Goal: Check status: Check status

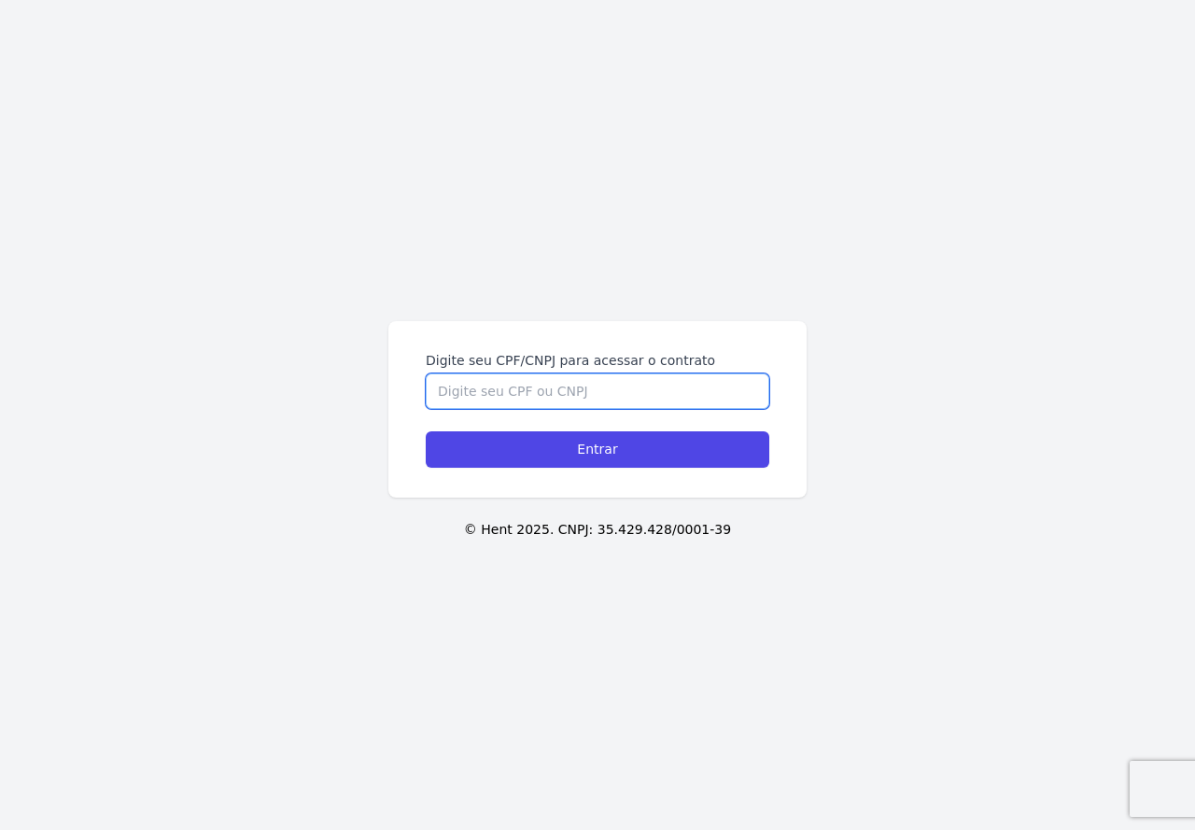
click at [543, 391] on input "Digite seu CPF/CNPJ para acessar o contrato" at bounding box center [598, 391] width 344 height 35
type input "22348139804"
click at [426, 431] on input "Entrar" at bounding box center [598, 449] width 344 height 36
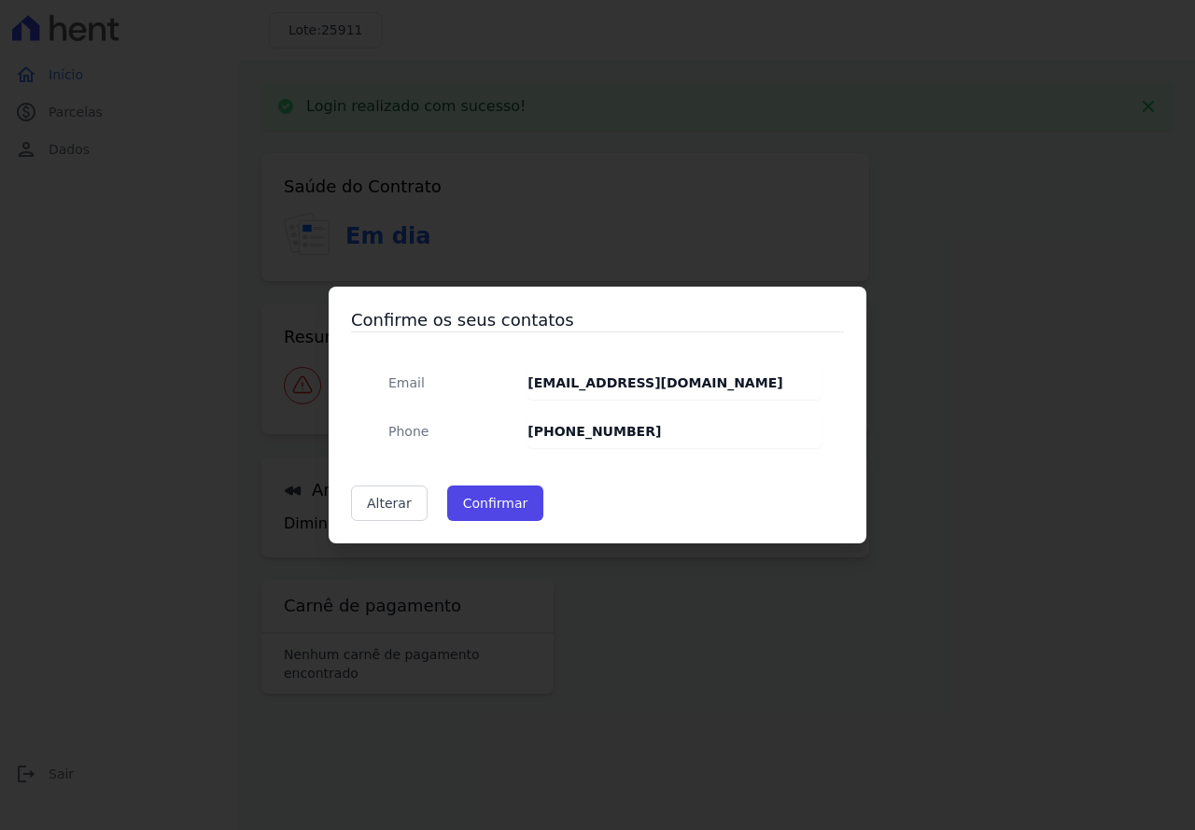
click at [638, 428] on dd "[PHONE_NUMBER]" at bounding box center [675, 432] width 294 height 34
drag, startPoint x: 638, startPoint y: 428, endPoint x: 567, endPoint y: 437, distance: 71.6
click at [567, 437] on dd "[PHONE_NUMBER]" at bounding box center [675, 432] width 294 height 34
click at [388, 495] on link "Alterar" at bounding box center [389, 503] width 77 height 35
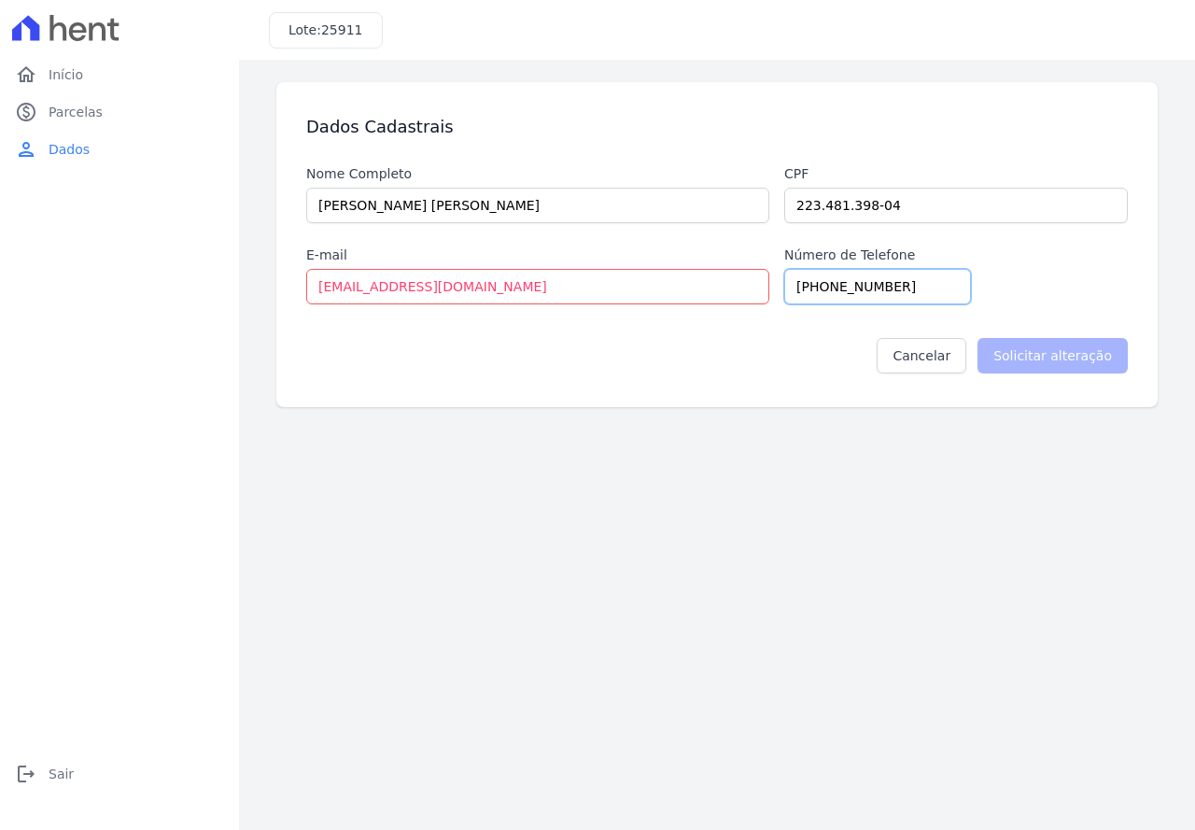
drag, startPoint x: 897, startPoint y: 284, endPoint x: 790, endPoint y: 299, distance: 108.4
click at [790, 299] on input "[PHONE_NUMBER]" at bounding box center [877, 286] width 187 height 35
type input "19991511714"
click at [1067, 356] on input "Solicitar alteração" at bounding box center [1053, 355] width 150 height 35
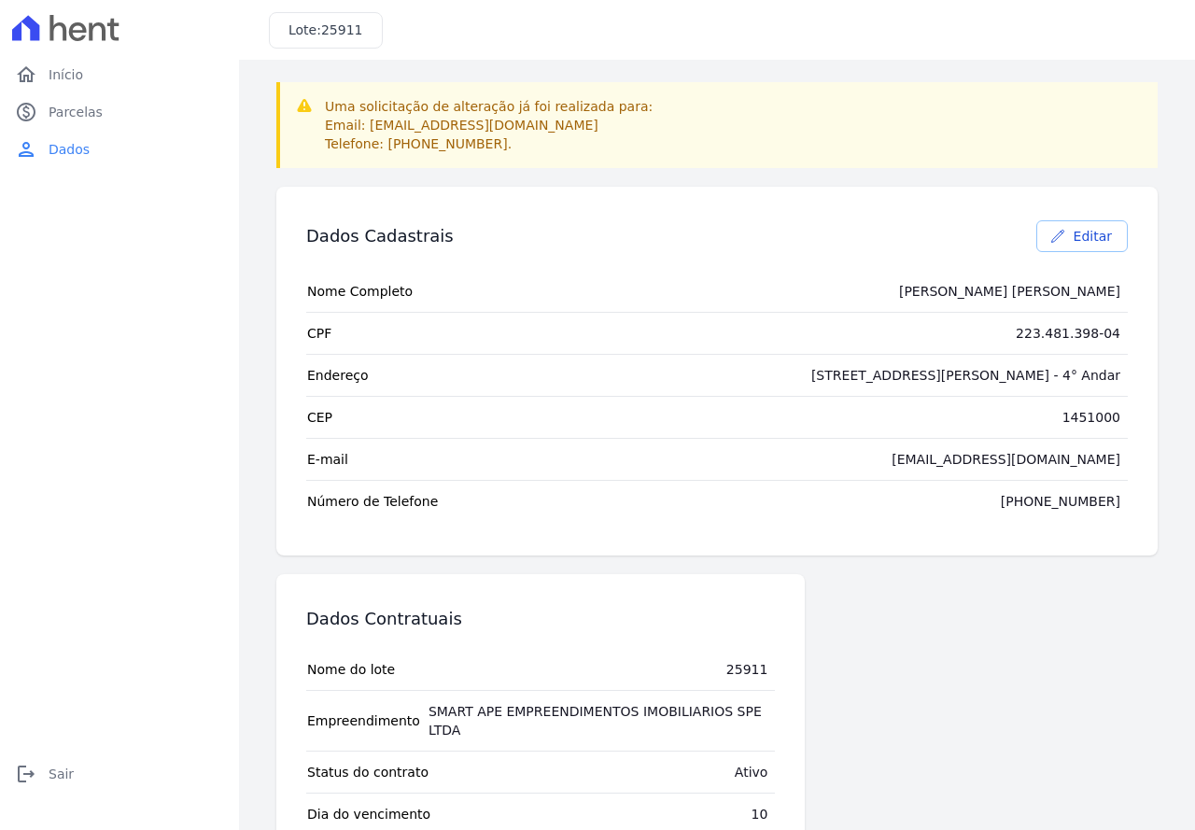
click at [1072, 225] on link "Editar" at bounding box center [1082, 236] width 92 height 32
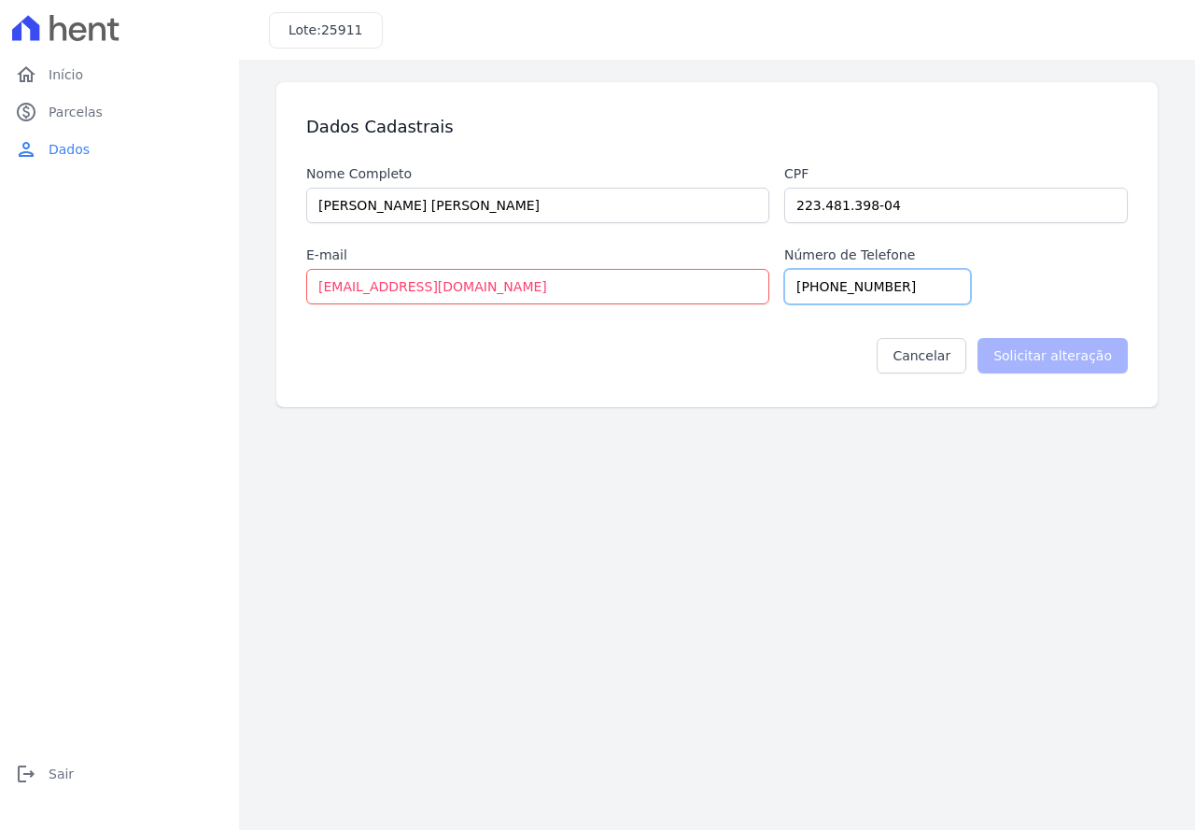
drag, startPoint x: 905, startPoint y: 279, endPoint x: 786, endPoint y: 296, distance: 119.8
click at [786, 296] on input "[PHONE_NUMBER]" at bounding box center [877, 286] width 187 height 35
type input "19991511714"
click at [1024, 450] on main "Dados Cadastrais Nome Completo [PERSON_NAME] [PERSON_NAME] Cpf 223.481.398-04 E…" at bounding box center [717, 445] width 956 height 770
click at [1060, 366] on input "Solicitar alteração" at bounding box center [1053, 355] width 150 height 35
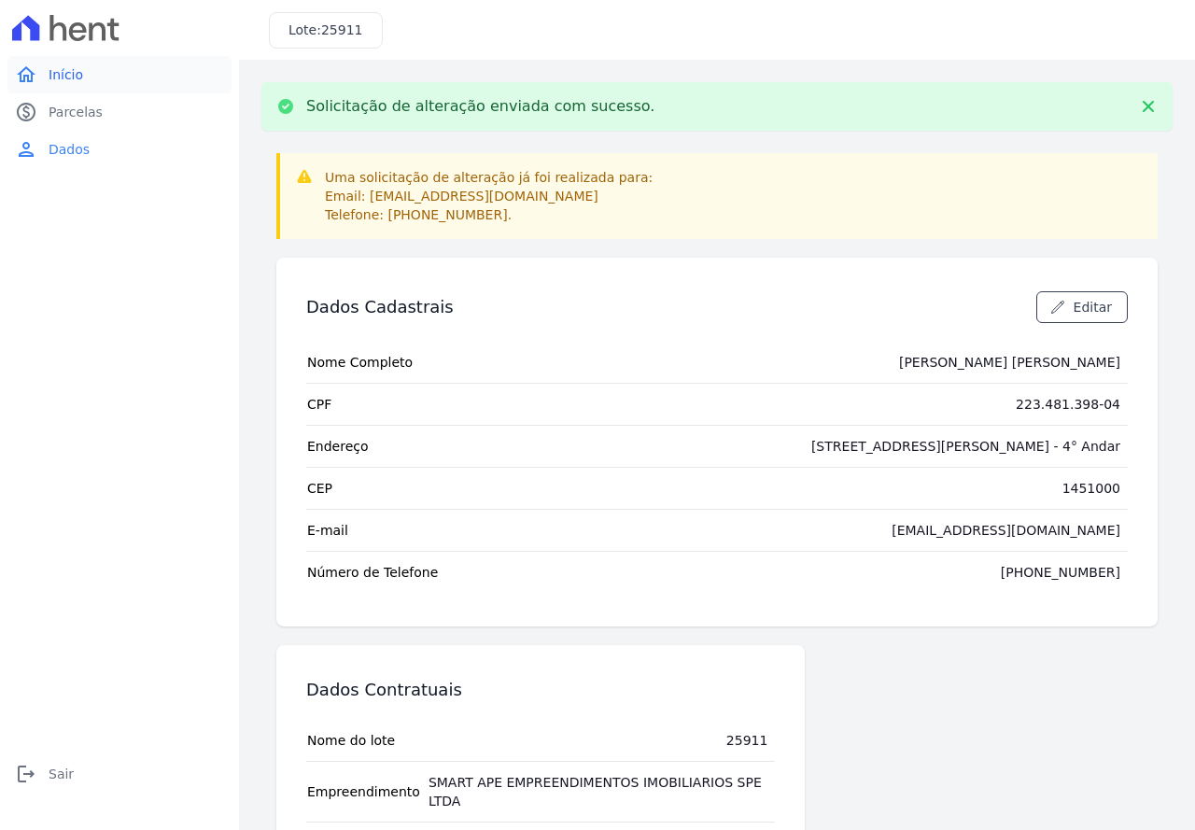
click at [52, 80] on span "Início" at bounding box center [66, 74] width 35 height 19
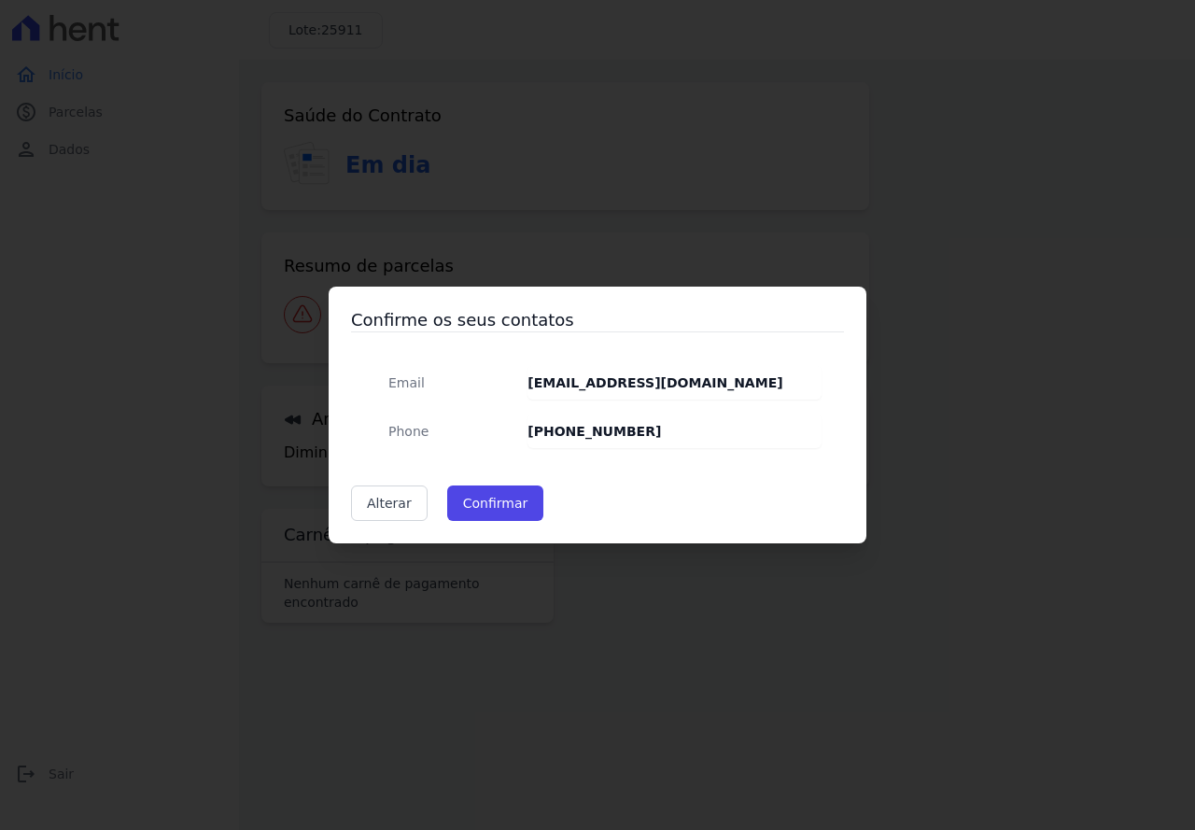
click at [47, 111] on div "Confirme os seus contatos Email [EMAIL_ADDRESS][DOMAIN_NAME] Phone [PHONE_NUMBE…" at bounding box center [597, 415] width 1195 height 830
click at [404, 512] on link "Alterar" at bounding box center [389, 503] width 77 height 35
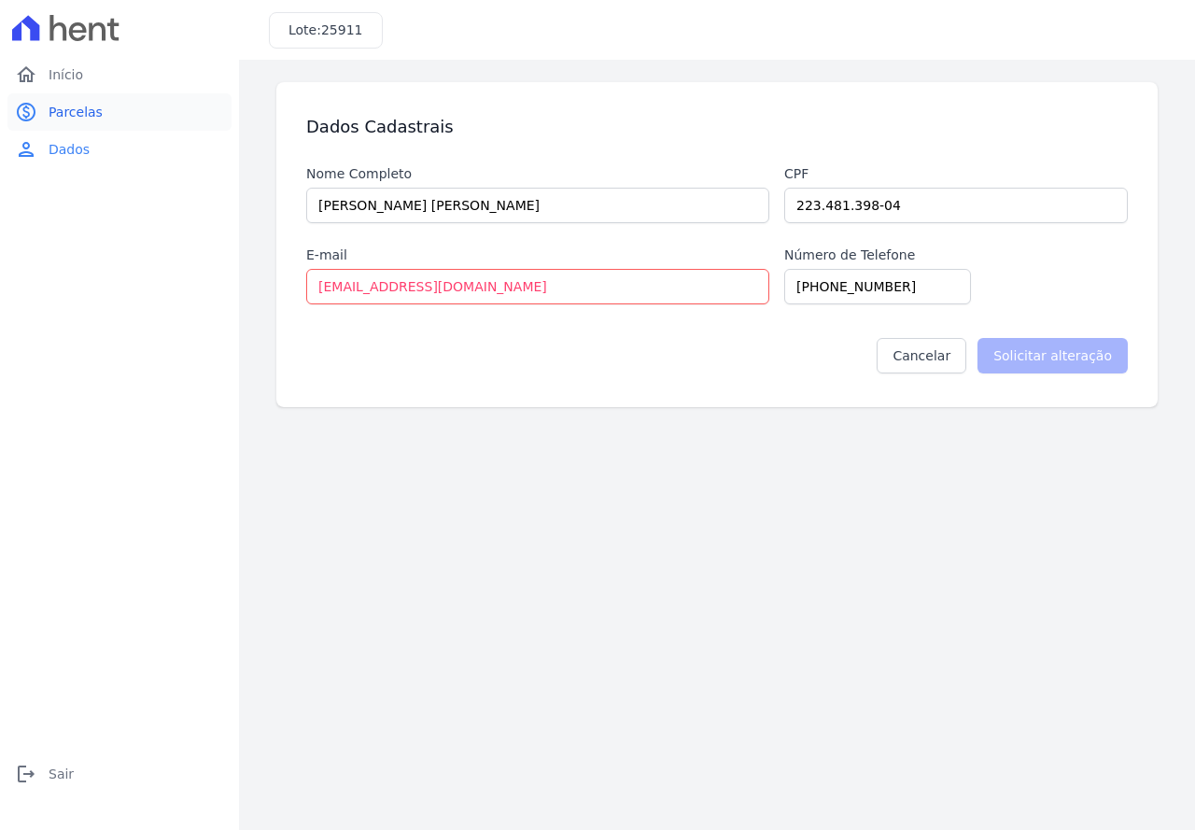
click at [52, 115] on span "Parcelas" at bounding box center [76, 112] width 54 height 19
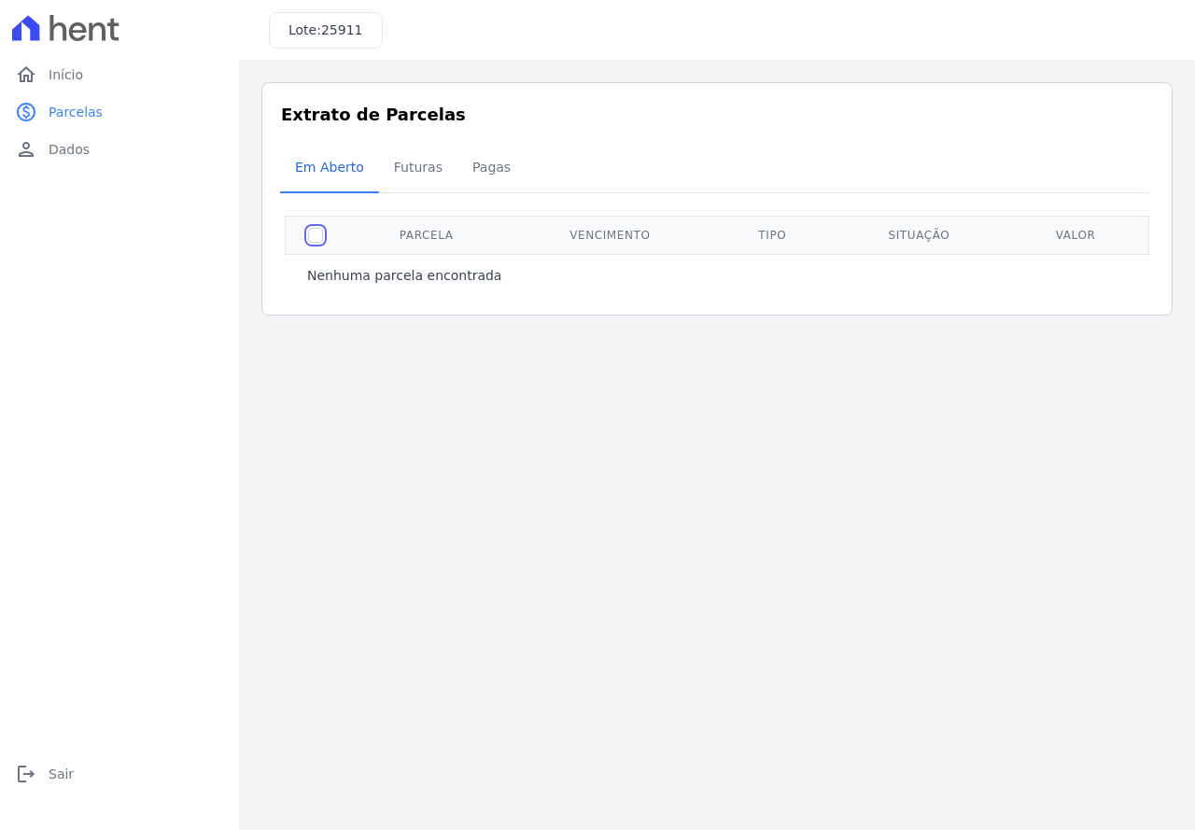
click at [310, 238] on input "checkbox" at bounding box center [315, 235] width 15 height 15
checkbox input "true"
click at [472, 178] on span "Pagas" at bounding box center [491, 166] width 61 height 37
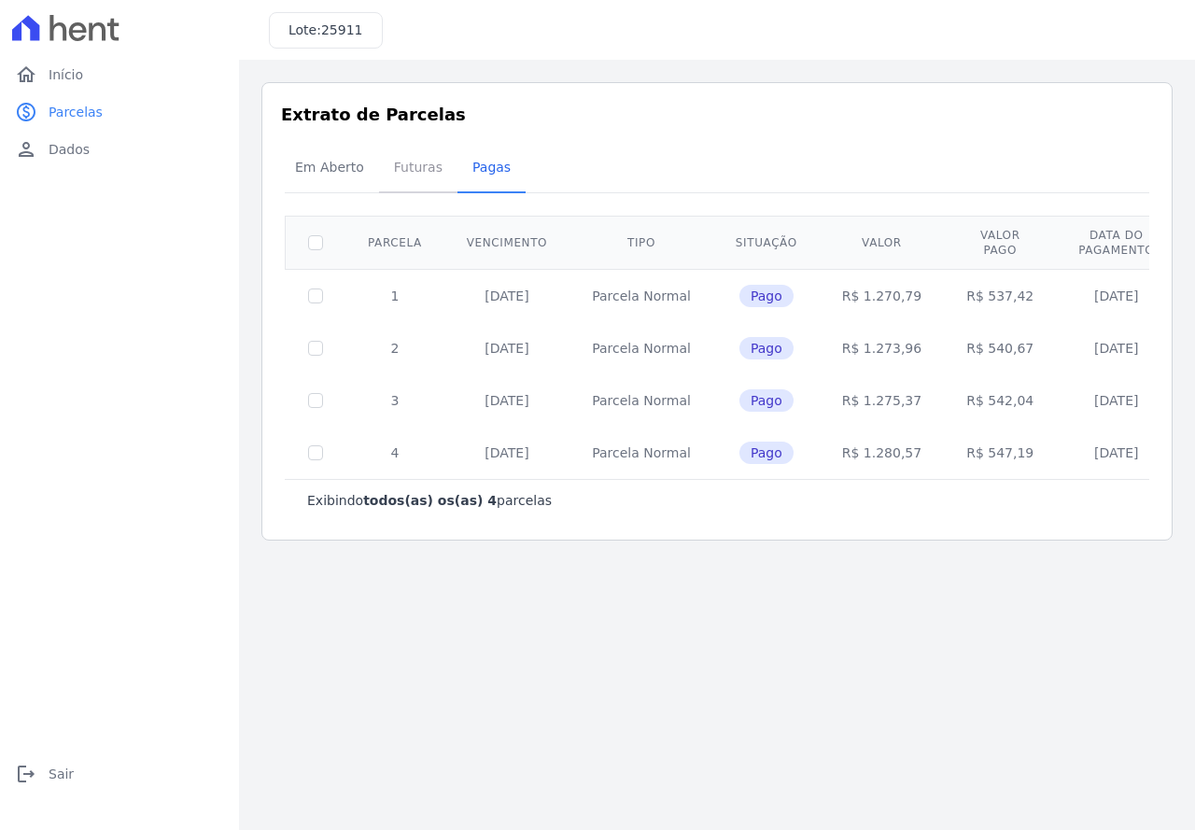
click at [404, 171] on span "Futuras" at bounding box center [418, 166] width 71 height 37
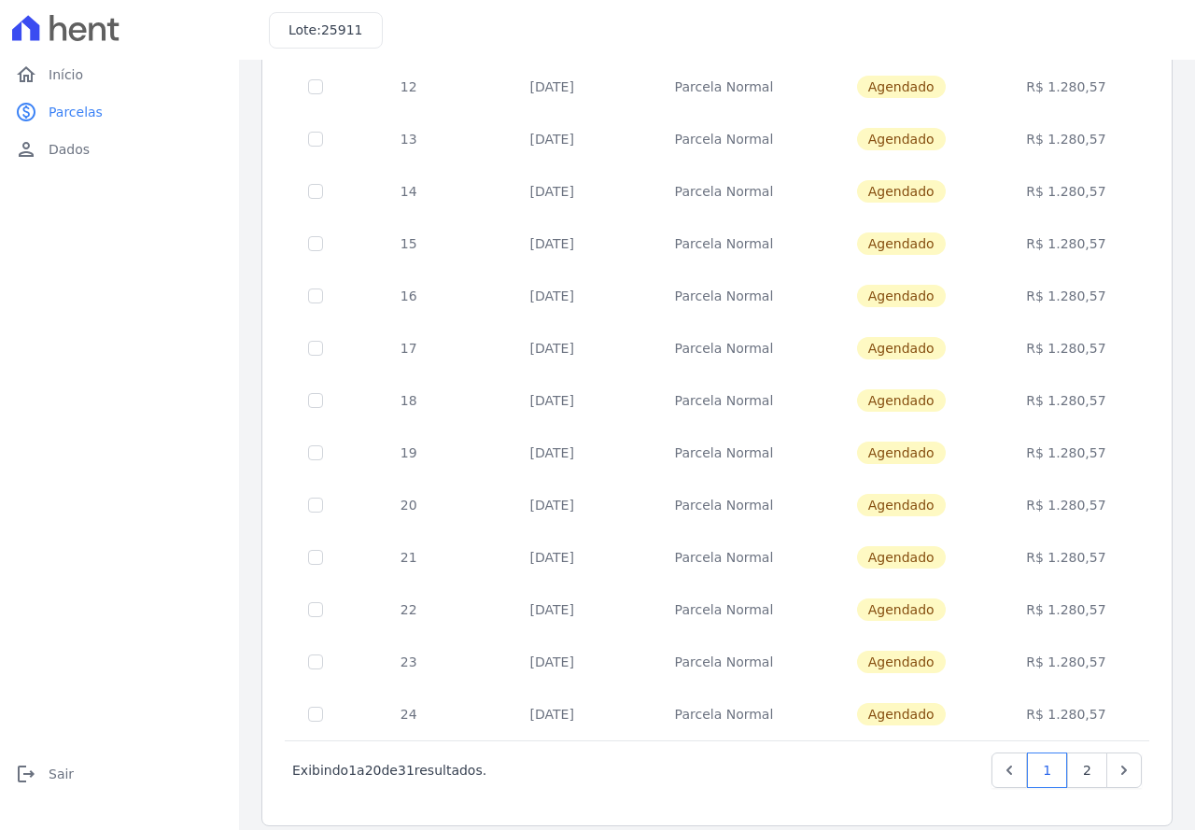
scroll to position [579, 0]
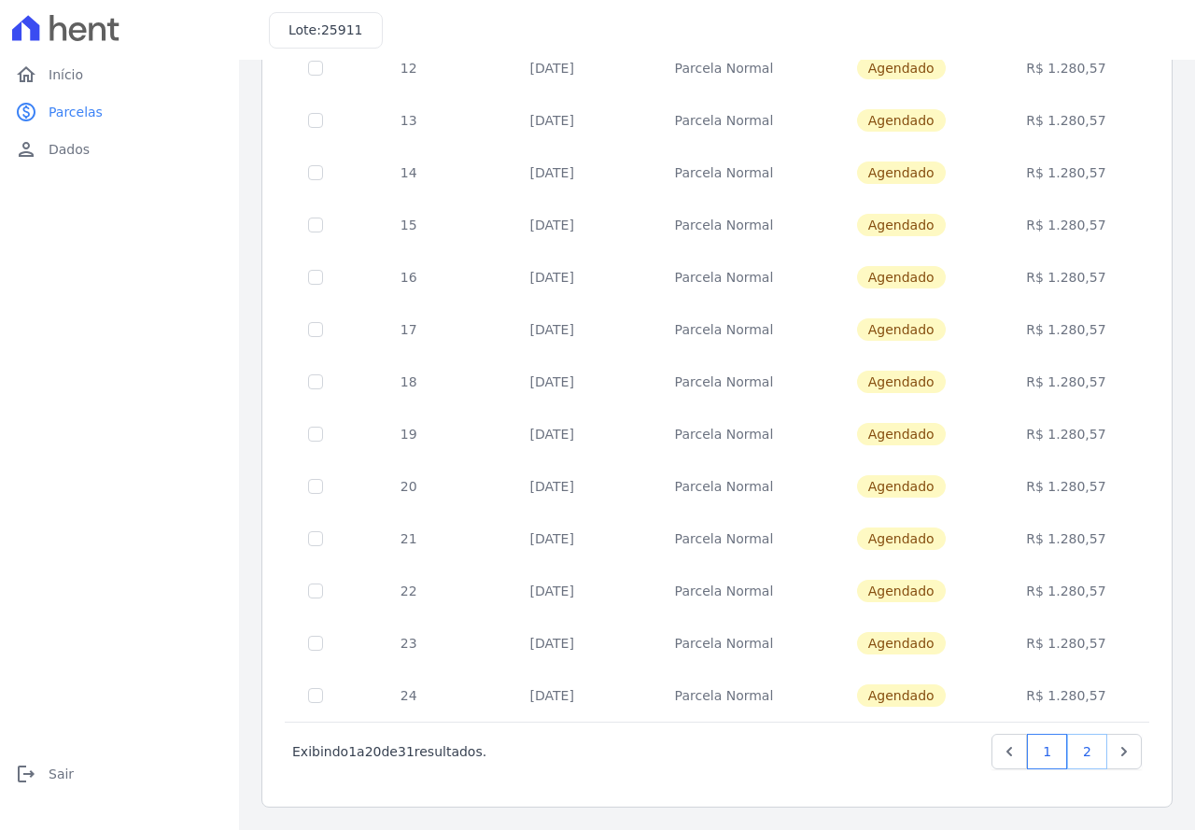
click at [1072, 750] on link "2" at bounding box center [1087, 751] width 40 height 35
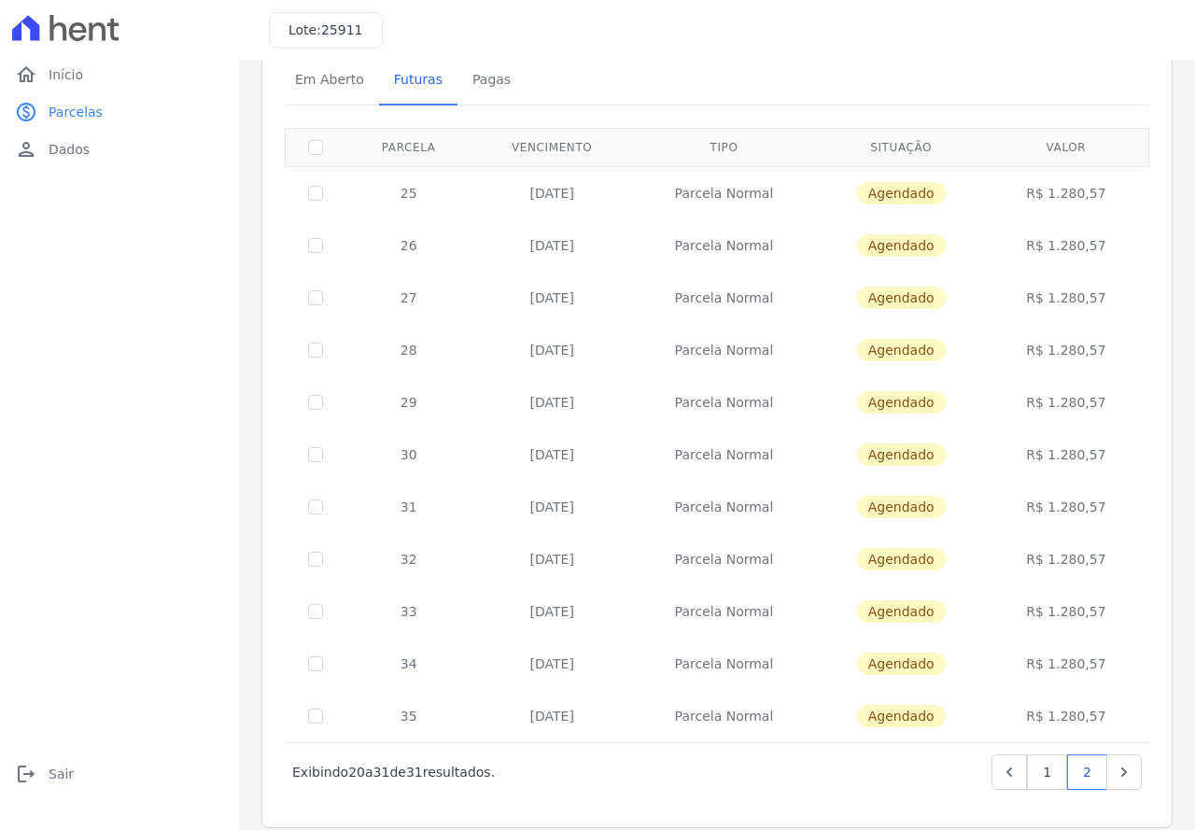
scroll to position [108, 0]
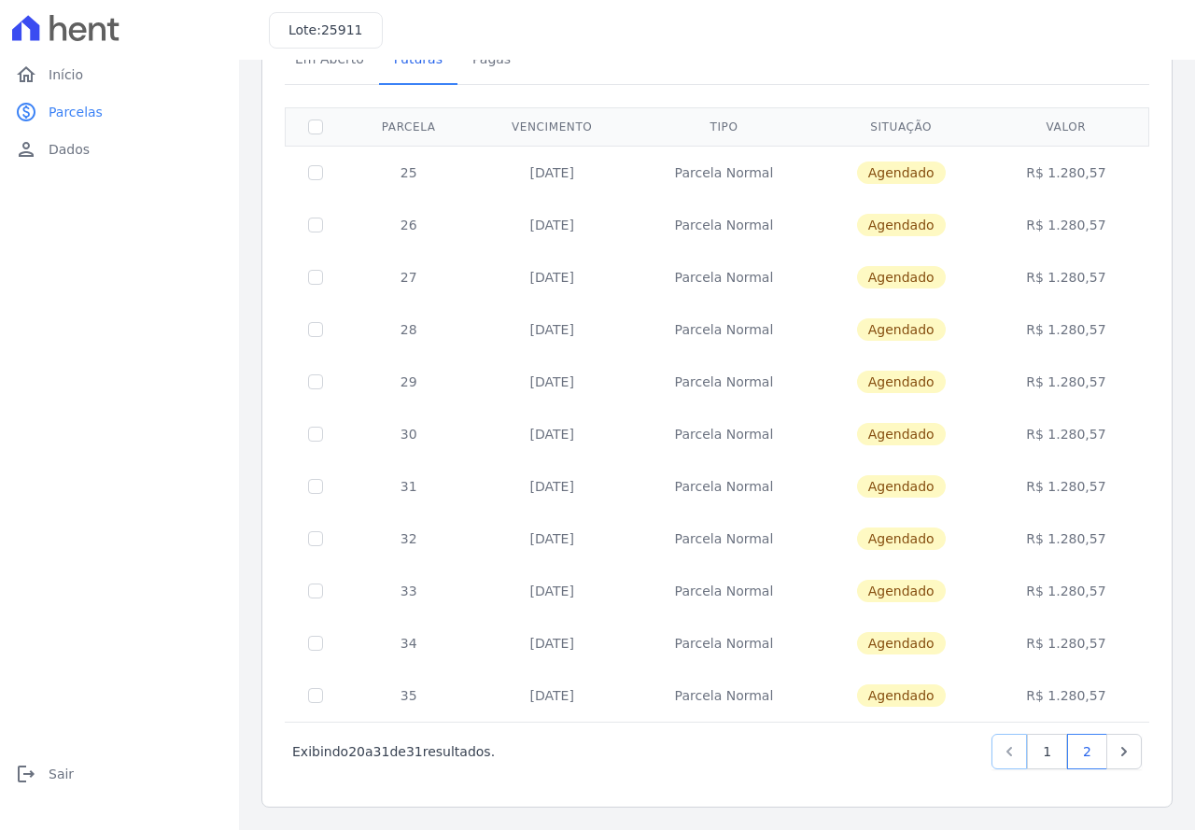
click at [1003, 752] on icon "Previous" at bounding box center [1009, 751] width 19 height 19
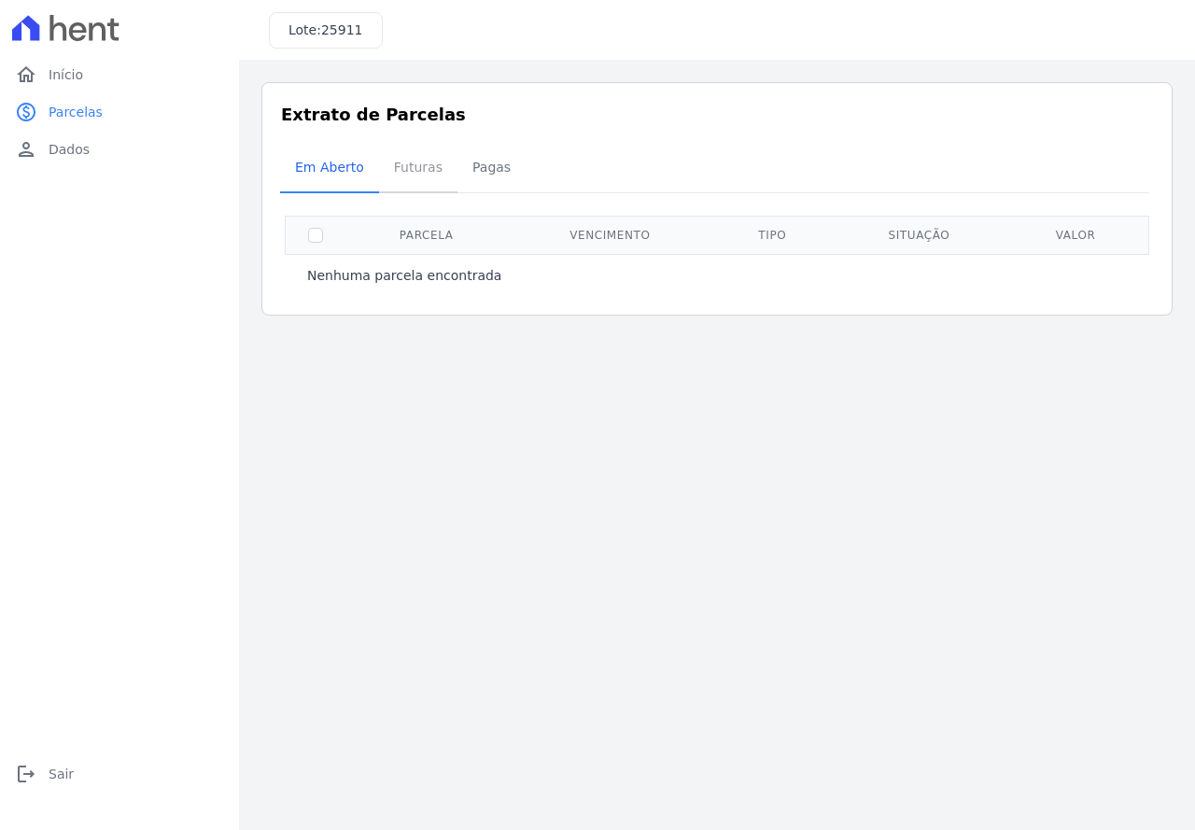
click at [416, 163] on span "Futuras" at bounding box center [418, 166] width 71 height 37
